Goal: Information Seeking & Learning: Find specific fact

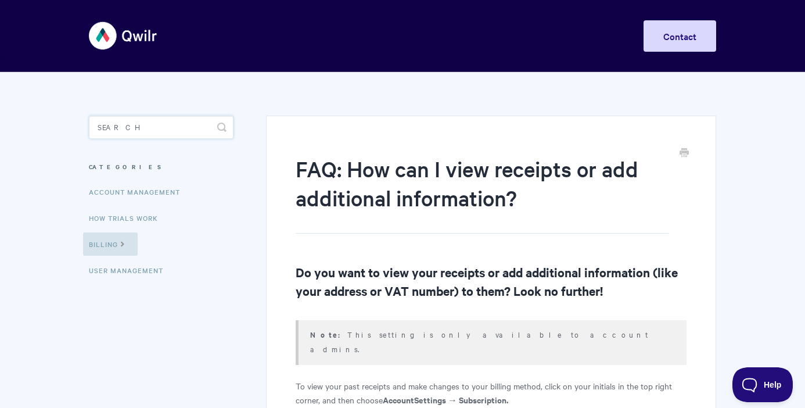
click at [138, 127] on input "Search" at bounding box center [161, 127] width 145 height 23
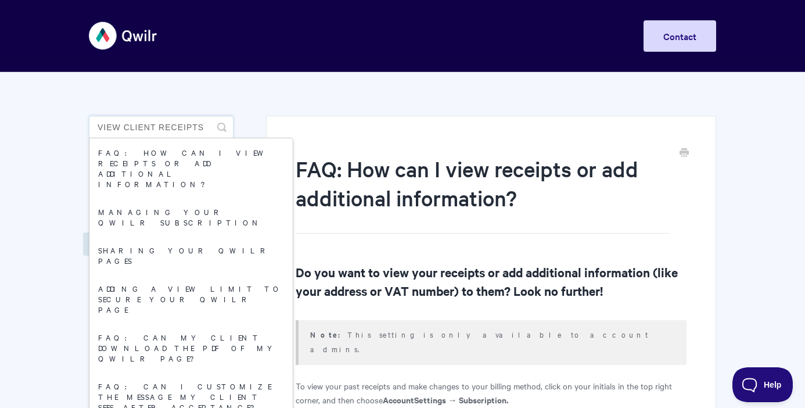
type input "view client receipts"
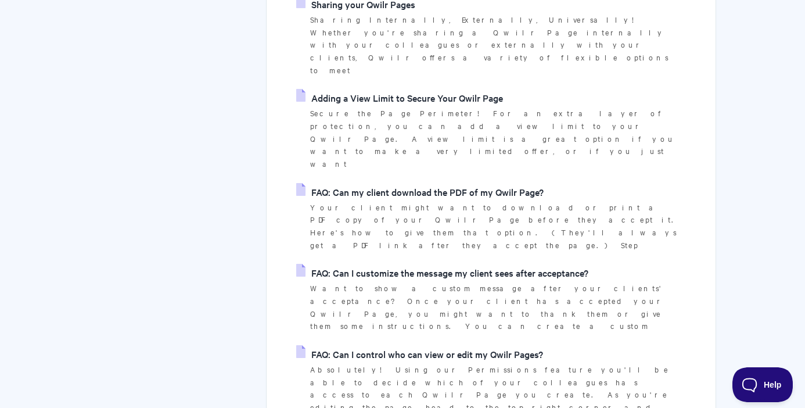
scroll to position [437, 0]
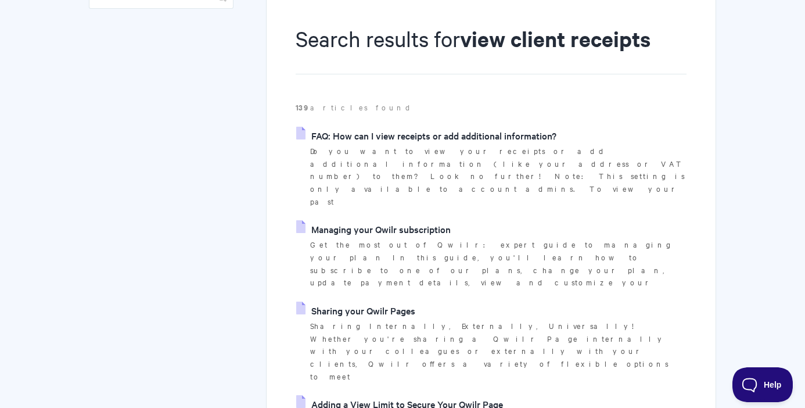
scroll to position [0, 0]
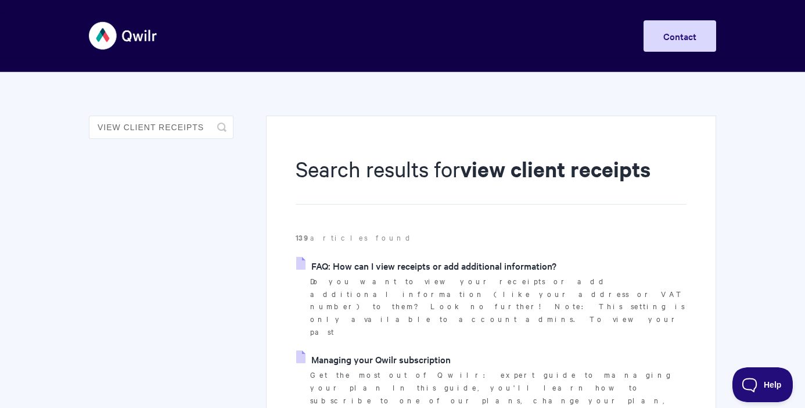
click at [352, 272] on link "FAQ: How can I view receipts or add additional information?" at bounding box center [426, 265] width 260 height 17
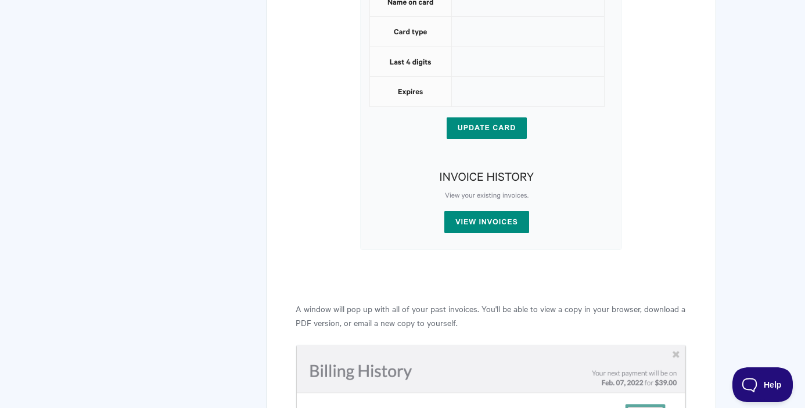
scroll to position [324, 0]
